Goal: Information Seeking & Learning: Learn about a topic

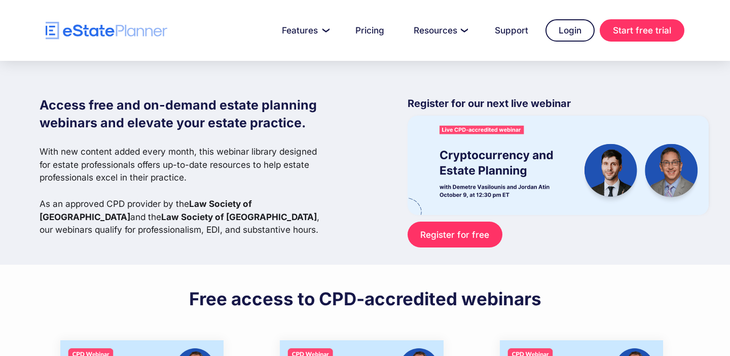
click at [362, 186] on div "Access free and on-demand estate planning webinars and elevate your estate prac…" at bounding box center [374, 163] width 669 height 204
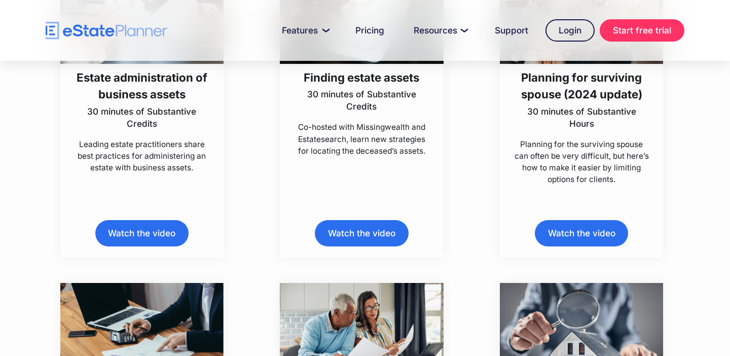
scroll to position [1988, 0]
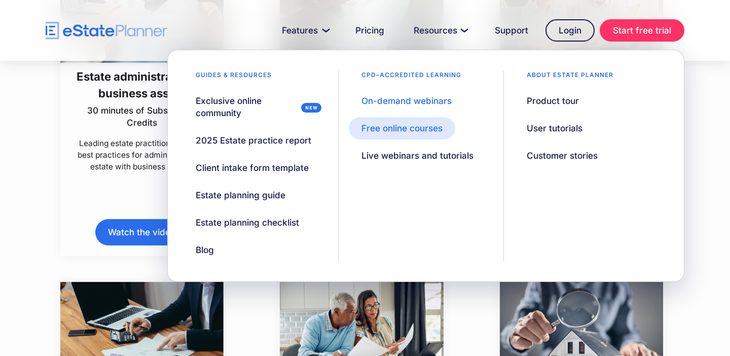
click at [405, 128] on div "Free online courses" at bounding box center [402, 128] width 81 height 12
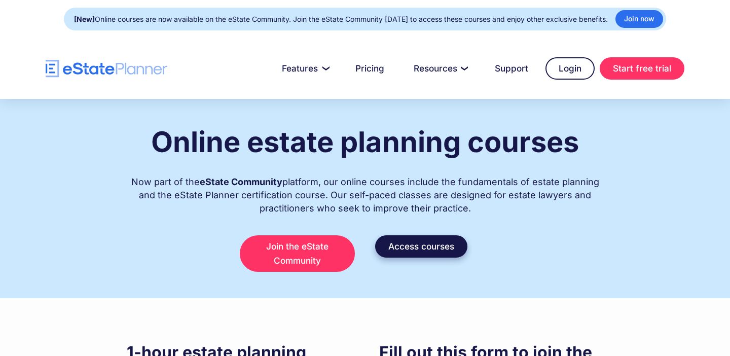
click at [409, 246] on link "Access courses" at bounding box center [421, 246] width 92 height 22
